Goal: Information Seeking & Learning: Find specific page/section

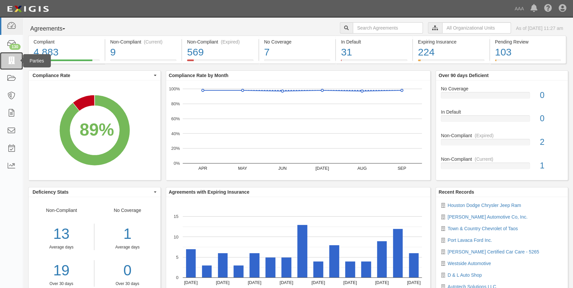
click at [14, 60] on icon at bounding box center [11, 61] width 9 height 8
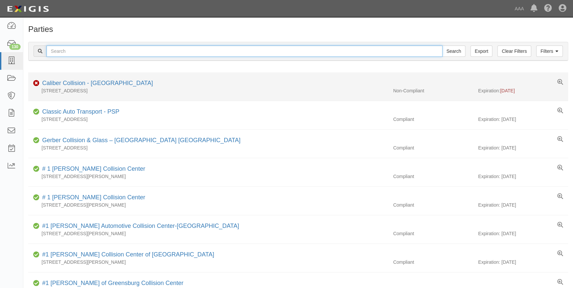
drag, startPoint x: 210, startPoint y: 54, endPoint x: 226, endPoint y: 73, distance: 25.5
click at [209, 54] on input "text" at bounding box center [245, 51] width 396 height 11
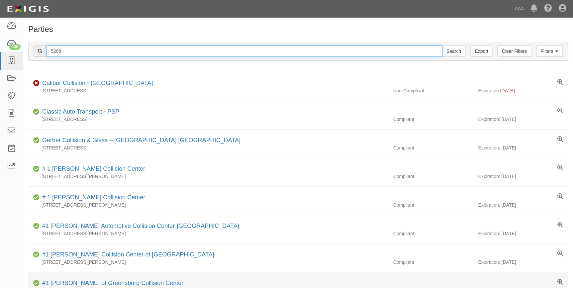
type input "5268"
click at [442, 46] on input "Search" at bounding box center [453, 51] width 23 height 11
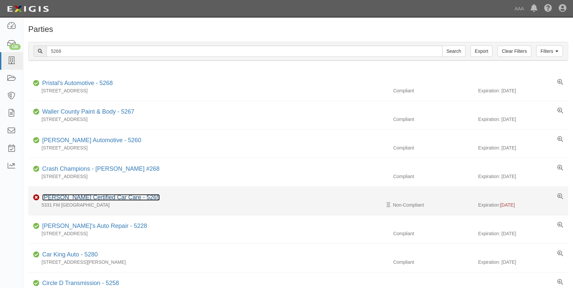
click at [75, 196] on link "Clifford's Certified Car Care - 5265" at bounding box center [101, 197] width 118 height 7
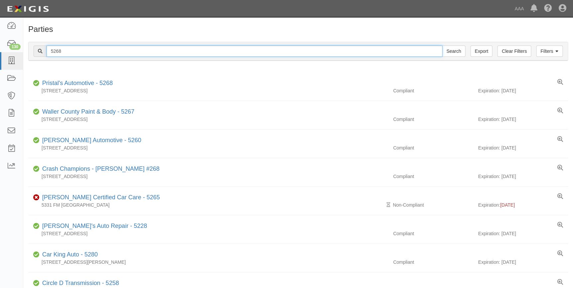
drag, startPoint x: 63, startPoint y: 55, endPoint x: 36, endPoint y: 59, distance: 27.0
click at [37, 58] on div "Filters Clear Filters Export 5268 Search Filters" at bounding box center [298, 51] width 539 height 18
click at [103, 54] on input "text" at bounding box center [245, 51] width 396 height 11
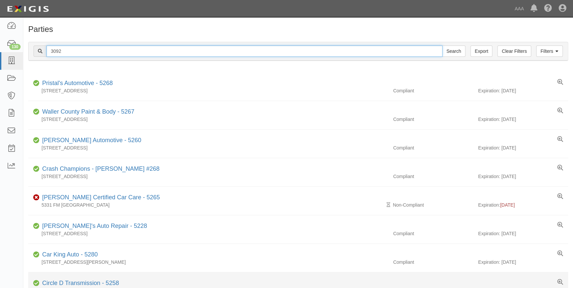
click at [442, 46] on input "Search" at bounding box center [453, 51] width 23 height 11
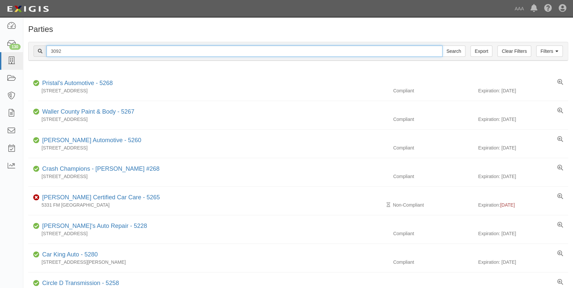
drag, startPoint x: 66, startPoint y: 52, endPoint x: 47, endPoint y: 54, distance: 19.5
click at [47, 54] on input "3092" at bounding box center [245, 51] width 396 height 11
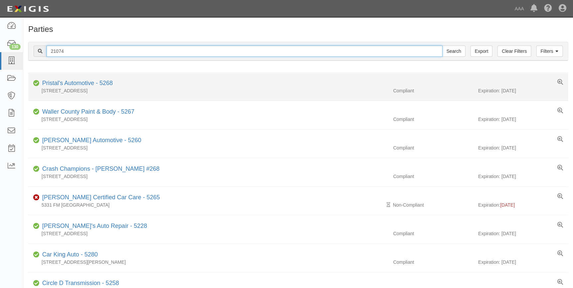
type input "21074"
click at [442, 46] on input "Search" at bounding box center [453, 51] width 23 height 11
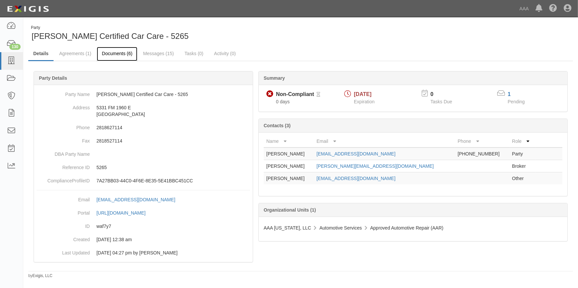
click at [123, 56] on link "Documents (6)" at bounding box center [117, 54] width 41 height 14
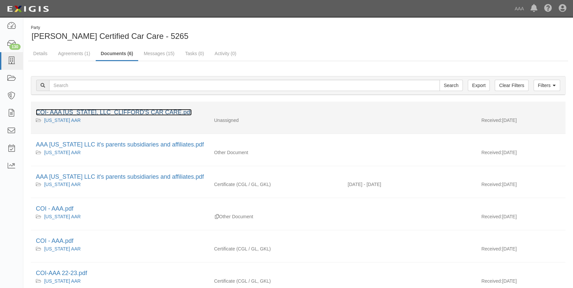
click at [142, 111] on link "COI- AAA TEXAS, LLC_CLIFFORD'S CAR CARE.pdf" at bounding box center [114, 112] width 156 height 7
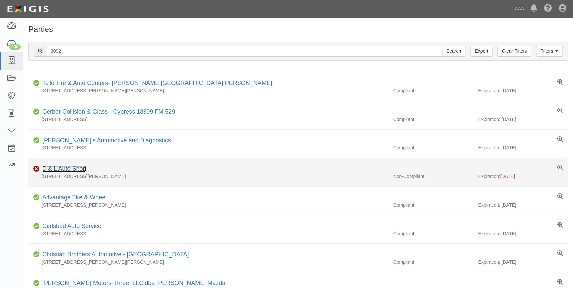
click at [74, 166] on link "D & L Auto Shop" at bounding box center [64, 169] width 44 height 7
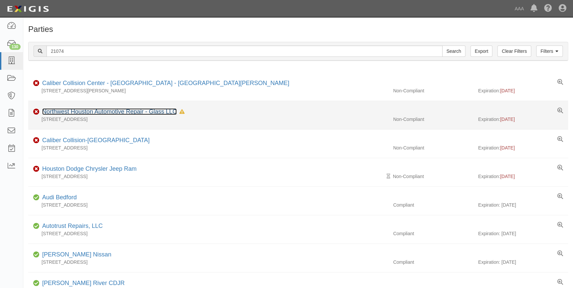
click at [83, 113] on link "Northwest Houston Automotive Repair - Glass LLC" at bounding box center [109, 111] width 135 height 7
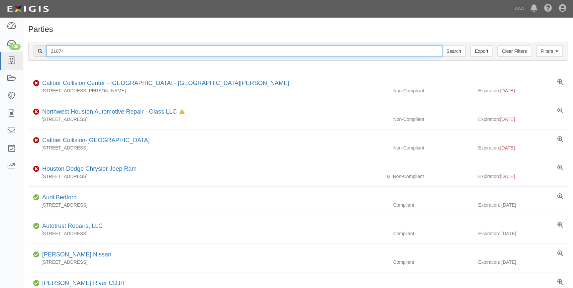
drag, startPoint x: 94, startPoint y: 53, endPoint x: 47, endPoint y: 54, distance: 47.5
click at [47, 54] on input "21074" at bounding box center [245, 51] width 396 height 11
type input "21228"
click at [442, 46] on input "Search" at bounding box center [453, 51] width 23 height 11
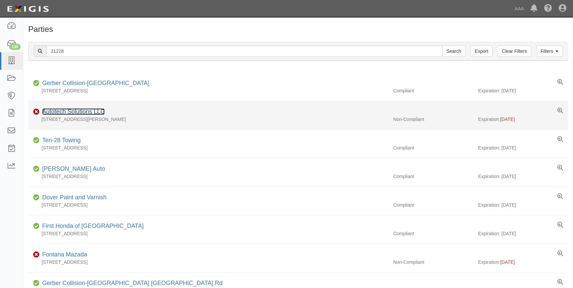
click at [69, 113] on link "Autotech Solutions LLC" at bounding box center [73, 111] width 62 height 7
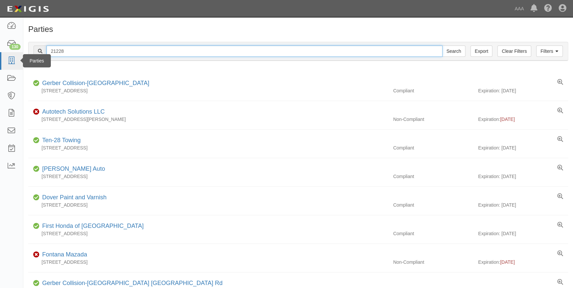
drag, startPoint x: 66, startPoint y: 51, endPoint x: 23, endPoint y: 52, distance: 43.9
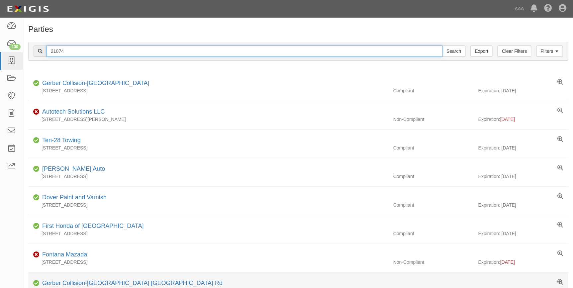
type input "21074"
click at [442, 46] on input "Search" at bounding box center [453, 51] width 23 height 11
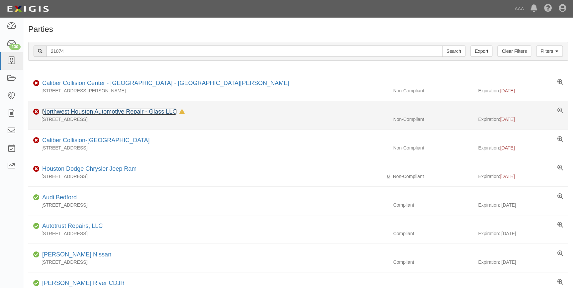
click at [132, 110] on link "Northwest Houston Automotive Repair - Glass LLC" at bounding box center [109, 111] width 135 height 7
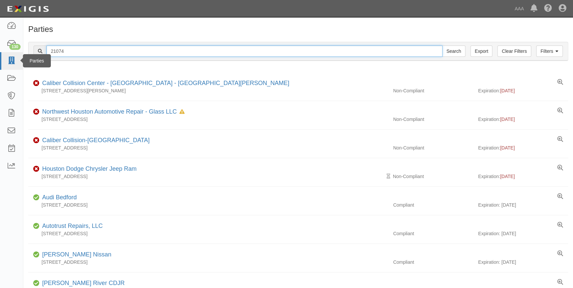
drag, startPoint x: 72, startPoint y: 53, endPoint x: 3, endPoint y: 58, distance: 69.3
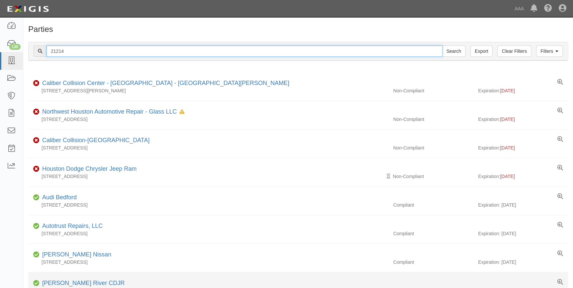
type input "21214"
click at [442, 46] on input "Search" at bounding box center [453, 51] width 23 height 11
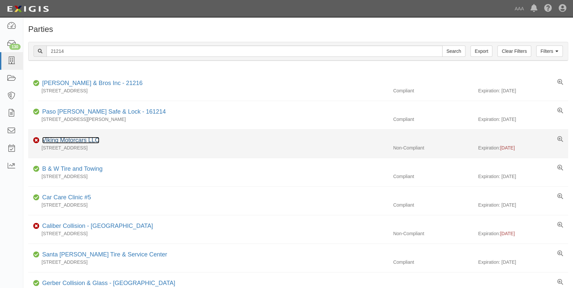
click at [76, 140] on link "Viking Motorcars LLC" at bounding box center [70, 140] width 57 height 7
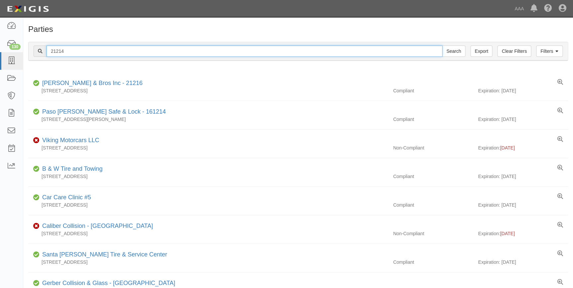
drag, startPoint x: 75, startPoint y: 54, endPoint x: 26, endPoint y: 58, distance: 49.0
click at [23, 55] on div "Filters Clear Filters Export 21214 Search Filters Compliance Status Compliant N…" at bounding box center [298, 52] width 550 height 31
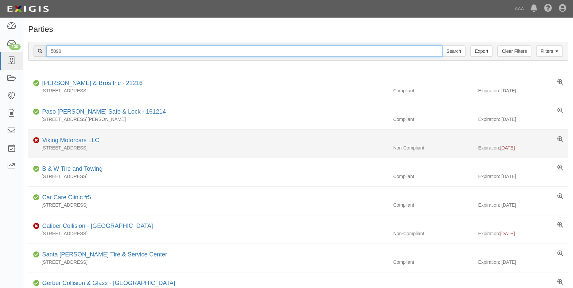
type input "5090"
click at [442, 46] on input "Search" at bounding box center [453, 51] width 23 height 11
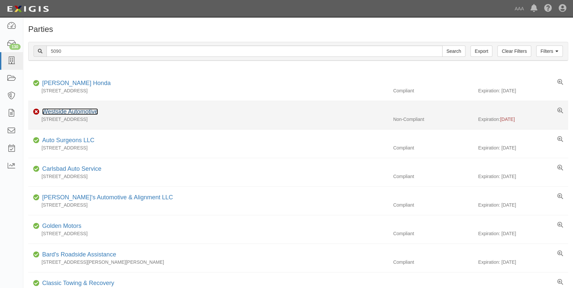
click at [60, 114] on link "Westside Automotive" at bounding box center [70, 111] width 56 height 7
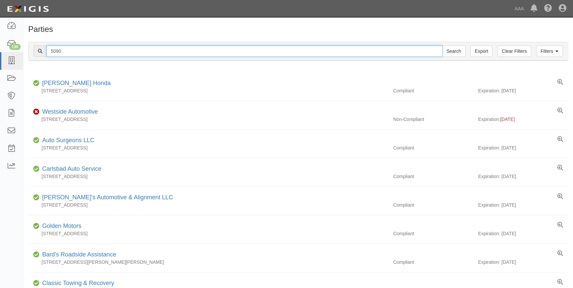
drag, startPoint x: 74, startPoint y: 53, endPoint x: 25, endPoint y: 54, distance: 49.5
click at [25, 54] on div "Filters Clear Filters Export 5090 Search Filters Compliance Status Compliant No…" at bounding box center [298, 52] width 550 height 31
type input "21099"
click at [442, 46] on input "Search" at bounding box center [453, 51] width 23 height 11
click at [70, 52] on input "21099" at bounding box center [245, 51] width 396 height 11
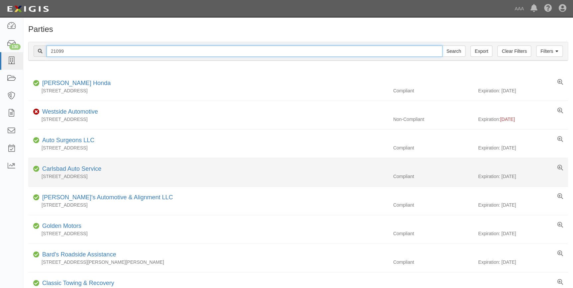
click at [442, 46] on input "Search" at bounding box center [453, 51] width 23 height 11
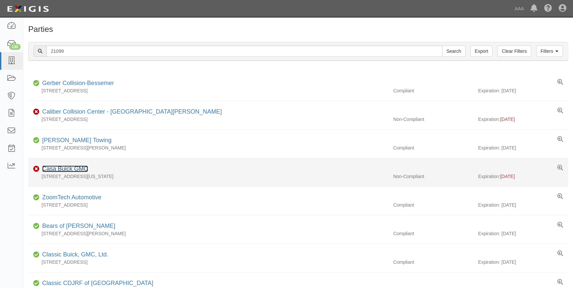
click at [68, 168] on link "Casa Buick GMC" at bounding box center [65, 169] width 46 height 7
click at [61, 168] on link "Casa Buick GMC" at bounding box center [65, 169] width 46 height 7
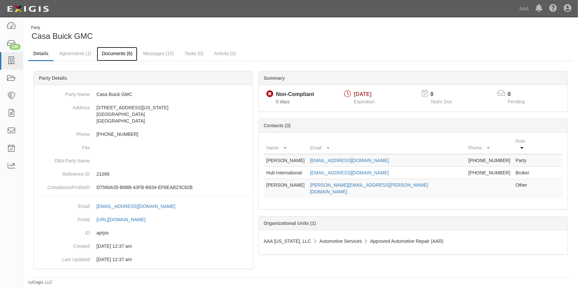
click at [115, 53] on link "Documents (6)" at bounding box center [117, 54] width 41 height 14
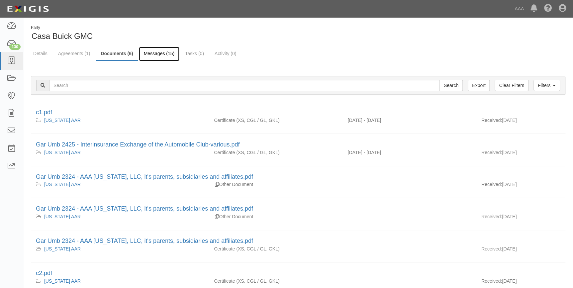
click at [159, 52] on link "Messages (15)" at bounding box center [159, 54] width 41 height 14
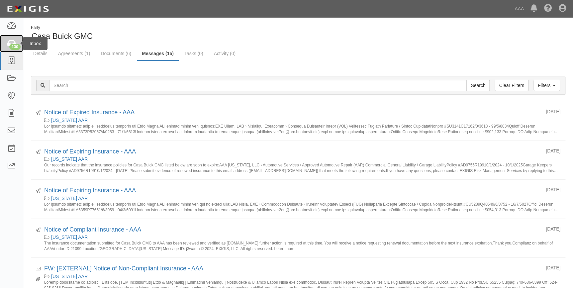
click at [15, 45] on div "130" at bounding box center [14, 47] width 11 height 6
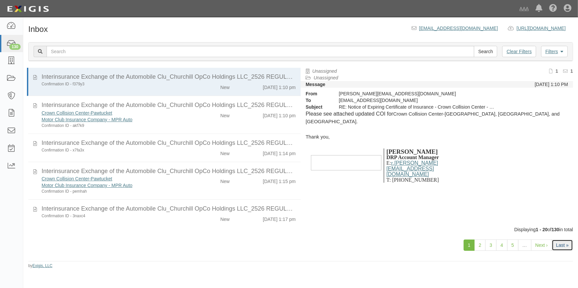
click at [568, 243] on link "Last »" at bounding box center [561, 245] width 21 height 11
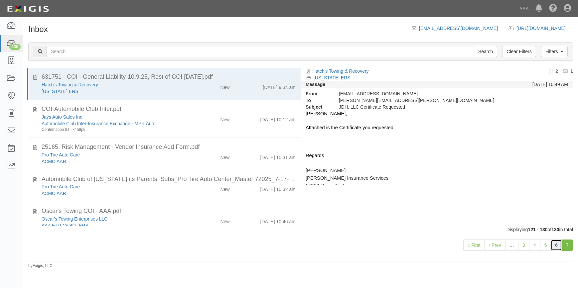
click at [552, 245] on link "6" at bounding box center [555, 245] width 11 height 11
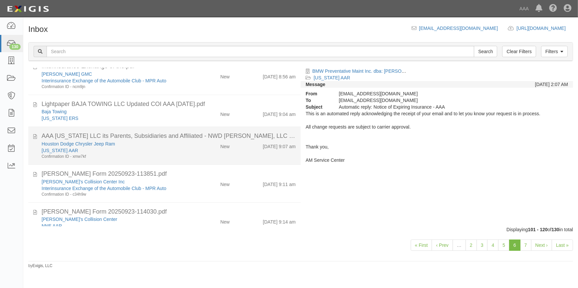
scroll to position [462, 0]
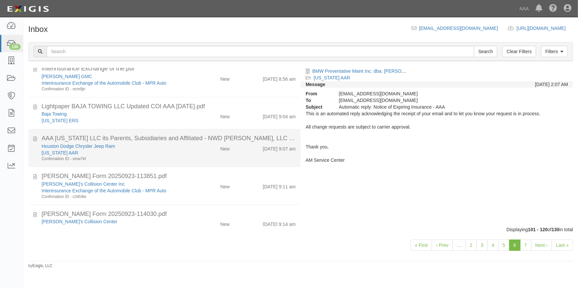
click at [142, 150] on div "[US_STATE] AAR" at bounding box center [114, 153] width 144 height 7
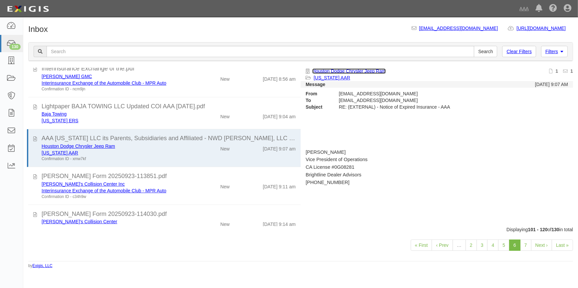
click at [335, 70] on link "Houston Dodge Chrysler Jeep Ram" at bounding box center [348, 70] width 73 height 5
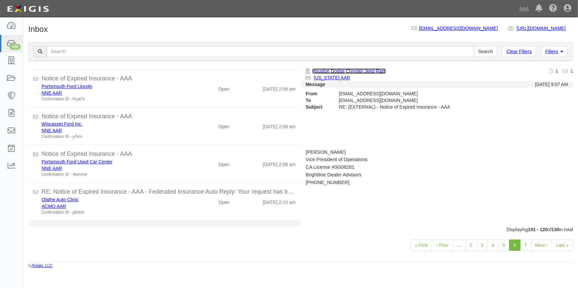
scroll to position [39, 0]
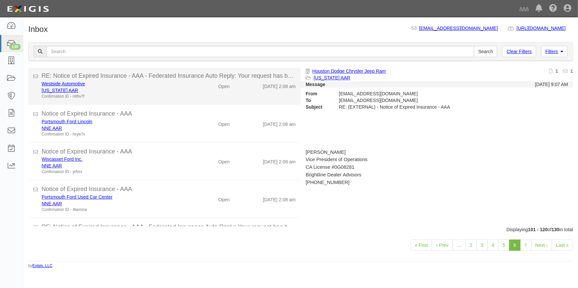
click at [127, 90] on div "[US_STATE] AAR" at bounding box center [114, 90] width 144 height 7
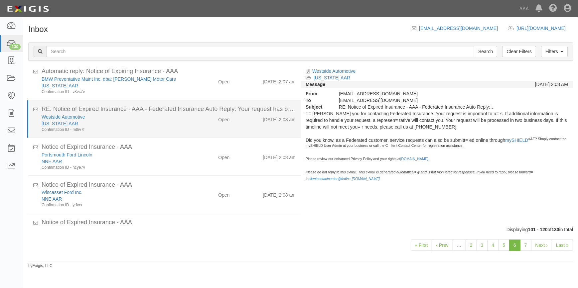
scroll to position [0, 0]
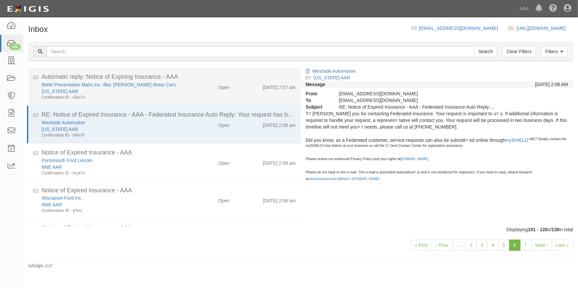
click at [140, 98] on div "Confirmation ID - v3vc7v" at bounding box center [114, 98] width 144 height 6
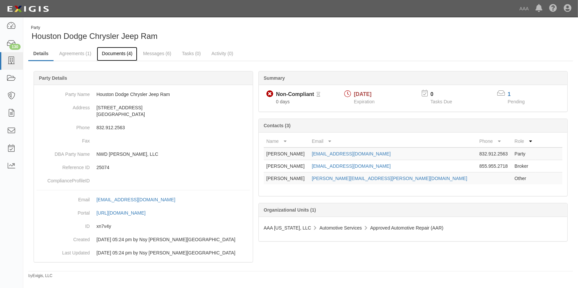
click at [116, 53] on link "Documents (4)" at bounding box center [117, 54] width 41 height 14
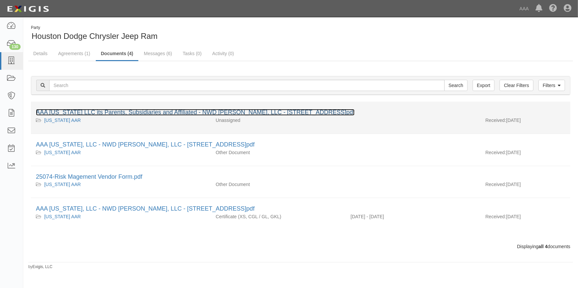
click at [143, 113] on link "AAA [US_STATE] LLC its Parents, Subsidiaries and Affiliated - NWD [PERSON_NAME]…" at bounding box center [195, 112] width 318 height 7
